Goal: Information Seeking & Learning: Learn about a topic

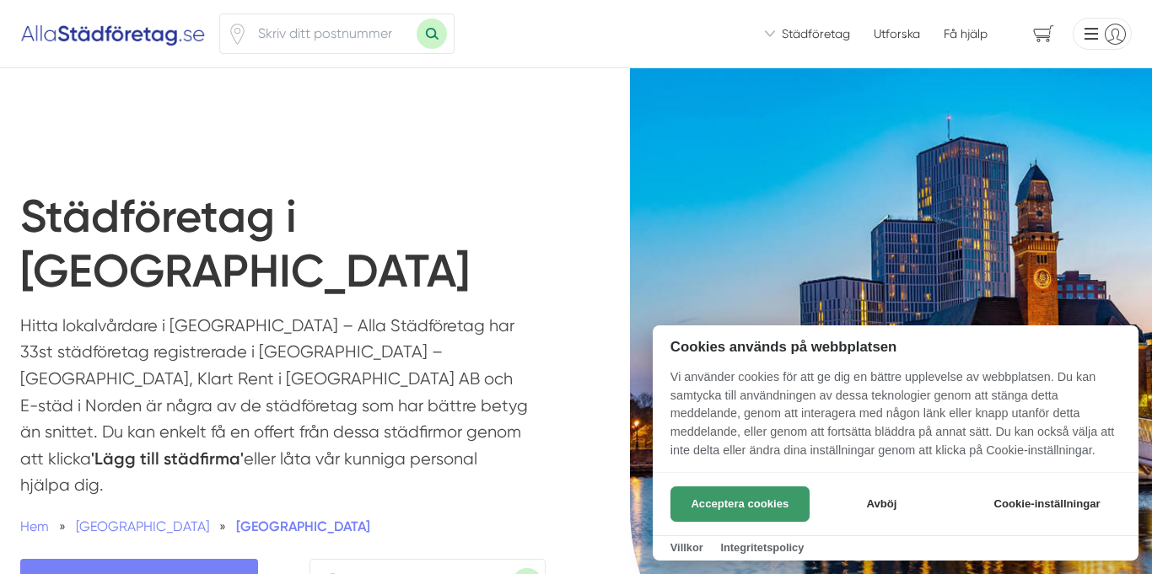
click at [725, 511] on button "Acceptera cookies" at bounding box center [739, 503] width 139 height 35
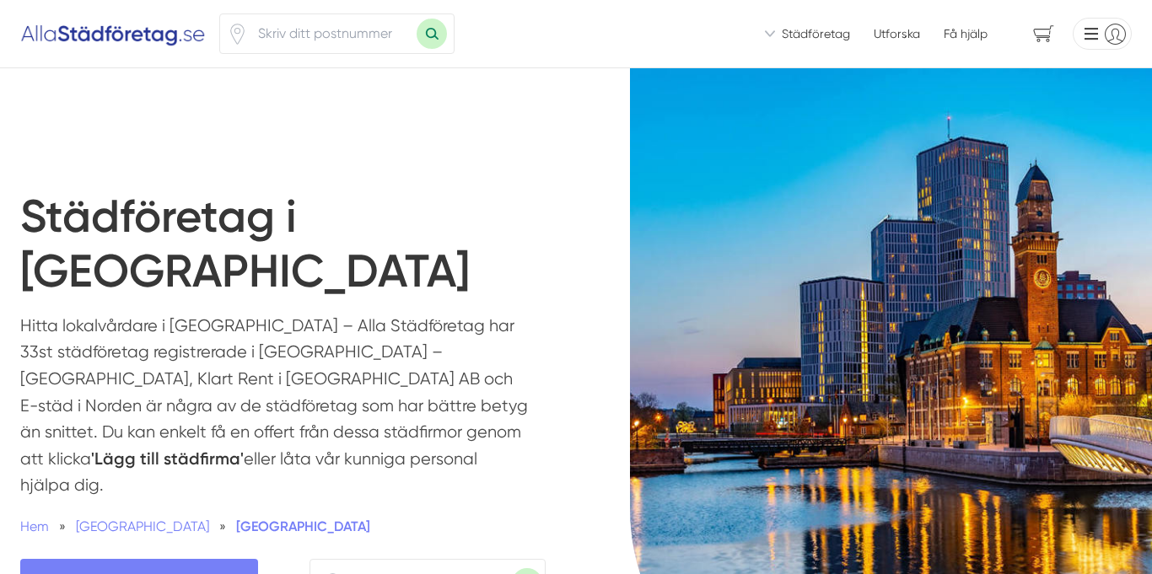
click at [893, 360] on img at bounding box center [911, 394] width 562 height 652
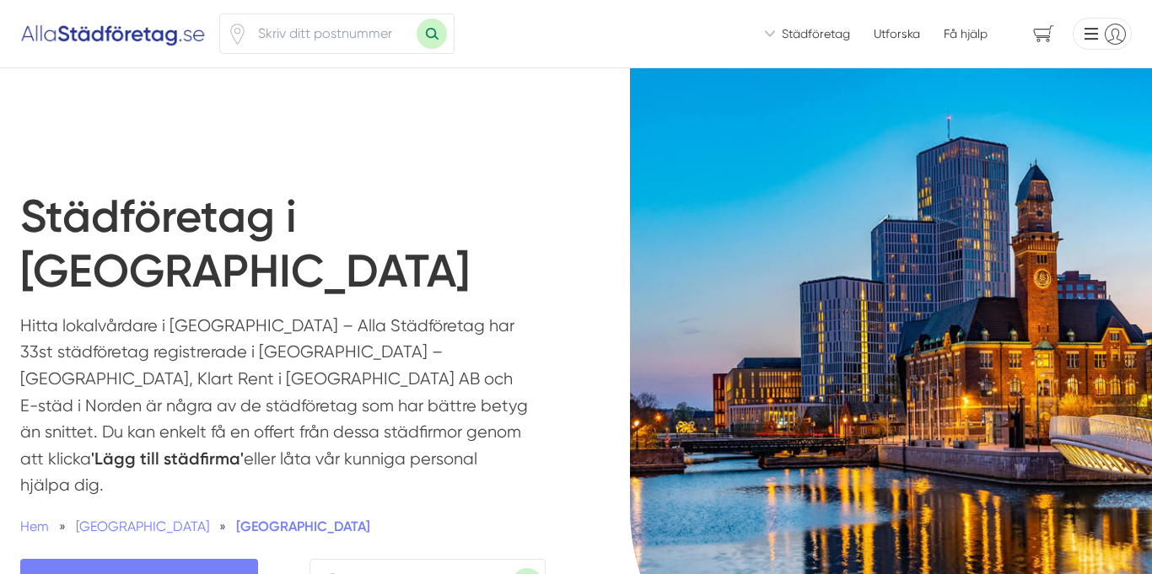
click at [893, 360] on img at bounding box center [911, 394] width 562 height 652
click at [200, 212] on h1 "Städföretag i [GEOGRAPHIC_DATA]" at bounding box center [303, 251] width 567 height 123
drag, startPoint x: 788, startPoint y: 245, endPoint x: 778, endPoint y: 205, distance: 41.7
click at [783, 211] on img at bounding box center [911, 394] width 562 height 652
drag, startPoint x: 855, startPoint y: 170, endPoint x: 500, endPoint y: 0, distance: 393.7
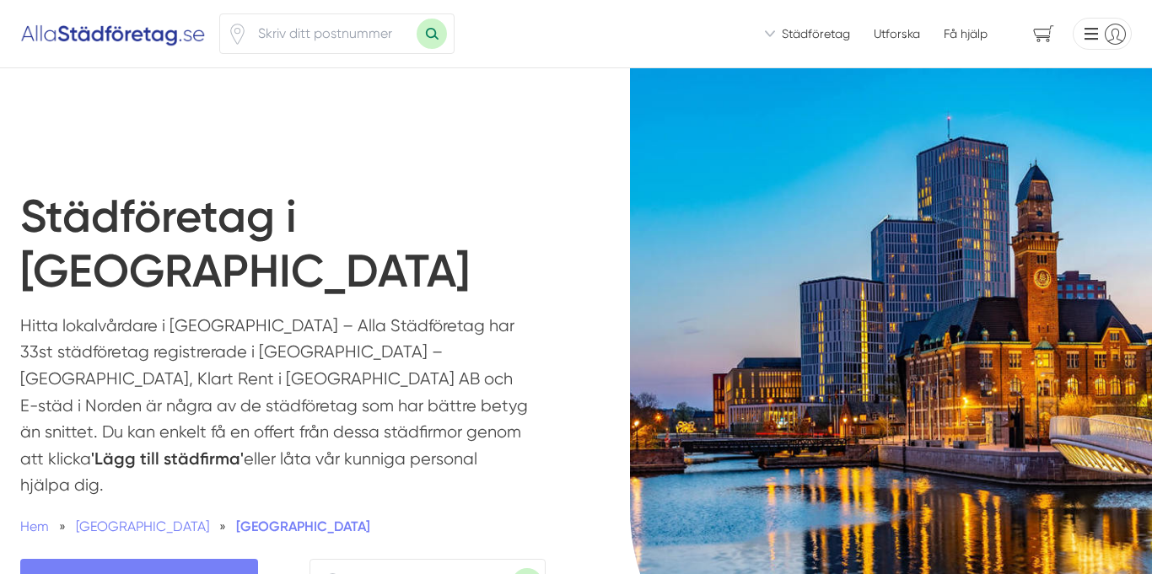
click at [283, 121] on div "Städföretag i [GEOGRAPHIC_DATA] Hitta lokalvårdare i [GEOGRAPHIC_DATA] – Alla S…" at bounding box center [576, 410] width 1152 height 685
click at [583, 170] on div "Bilden är från Städföretag i [GEOGRAPHIC_DATA]" at bounding box center [864, 410] width 576 height 685
